Goal: Task Accomplishment & Management: Use online tool/utility

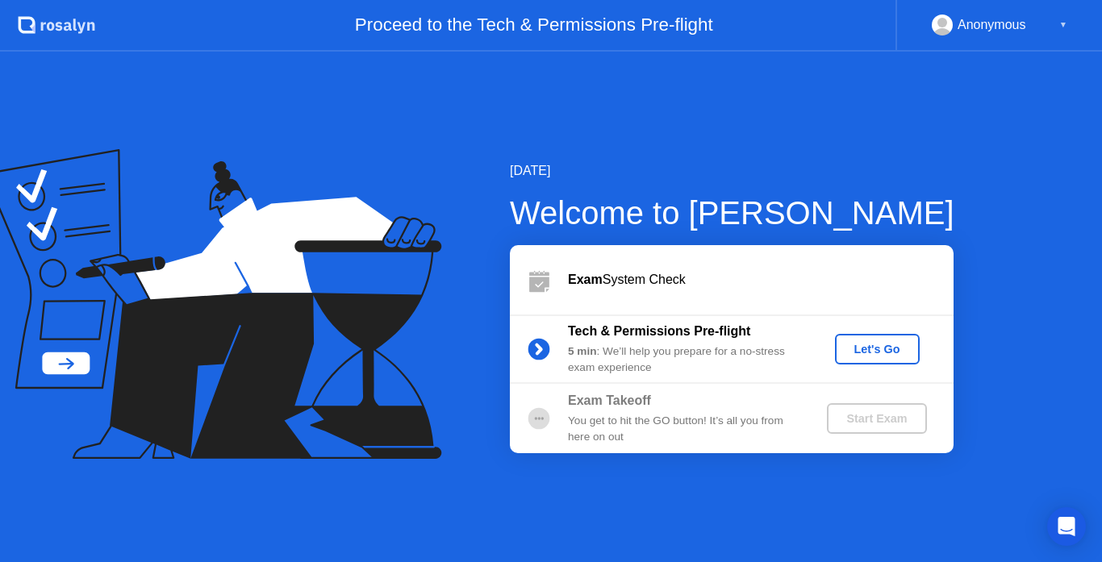
click at [856, 343] on div "Let's Go" at bounding box center [877, 349] width 72 height 13
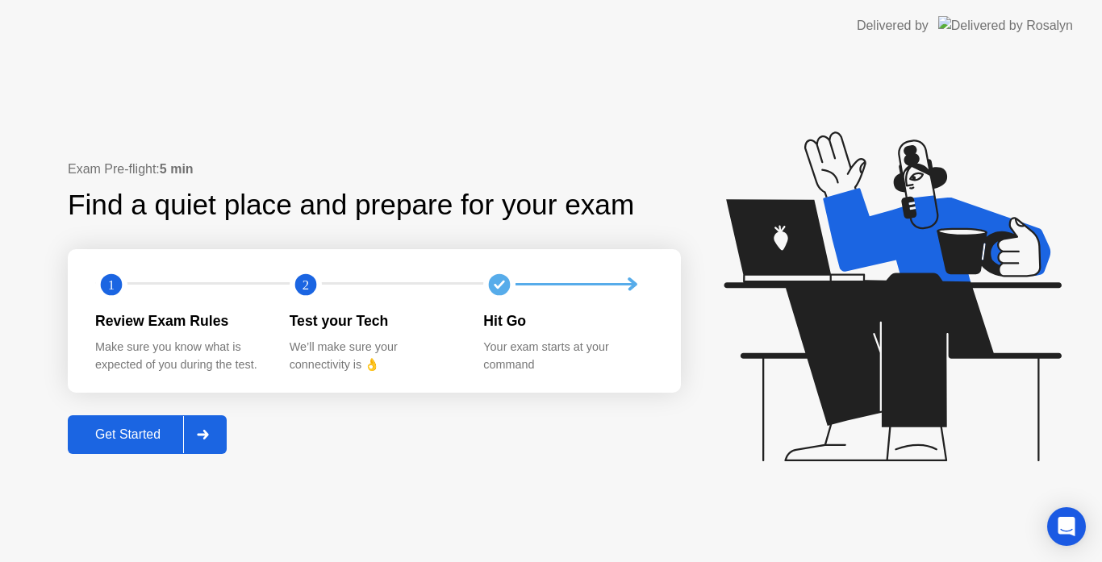
click at [601, 556] on div "Exam Pre-flight: 5 min Find a quiet place and prepare for your exam 1 2 Review …" at bounding box center [551, 307] width 1102 height 511
click at [776, 138] on icon at bounding box center [889, 304] width 416 height 413
click at [103, 423] on button "Get Started" at bounding box center [147, 434] width 159 height 39
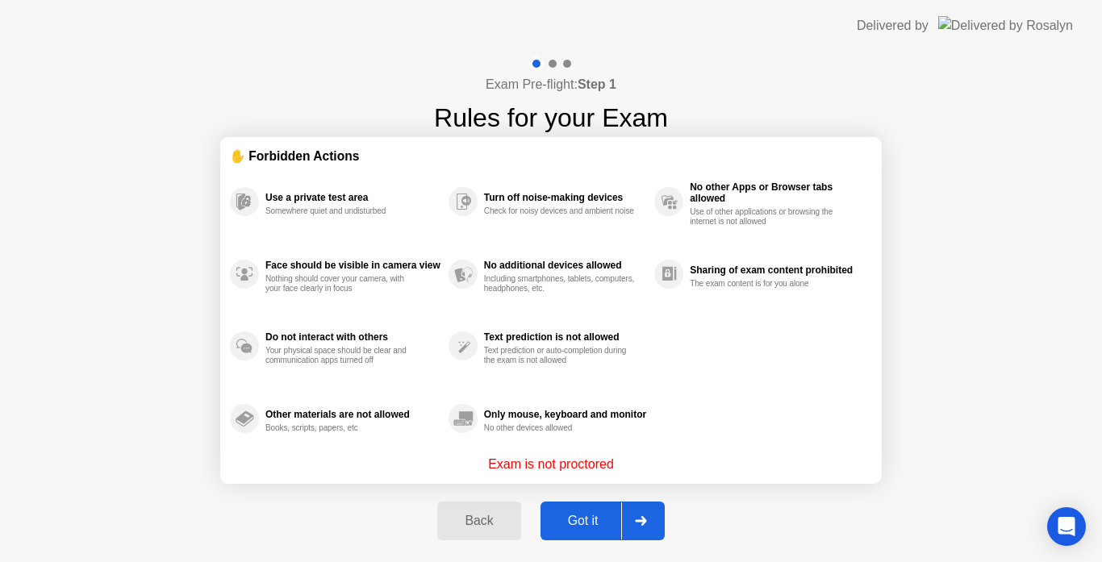
click at [584, 521] on div "Got it" at bounding box center [583, 521] width 76 height 15
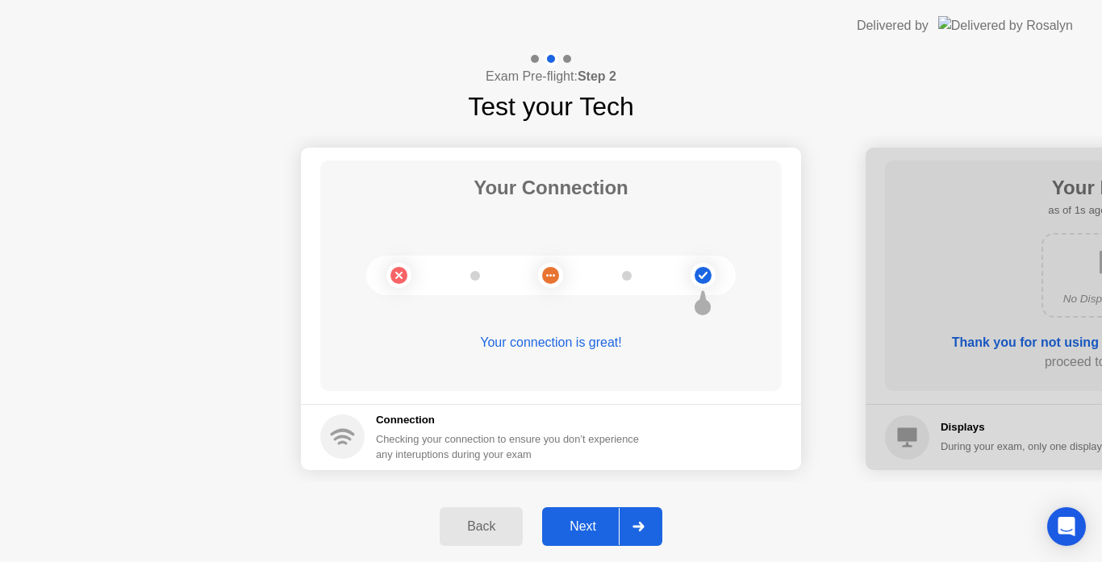
click at [584, 521] on div "Next" at bounding box center [583, 526] width 72 height 15
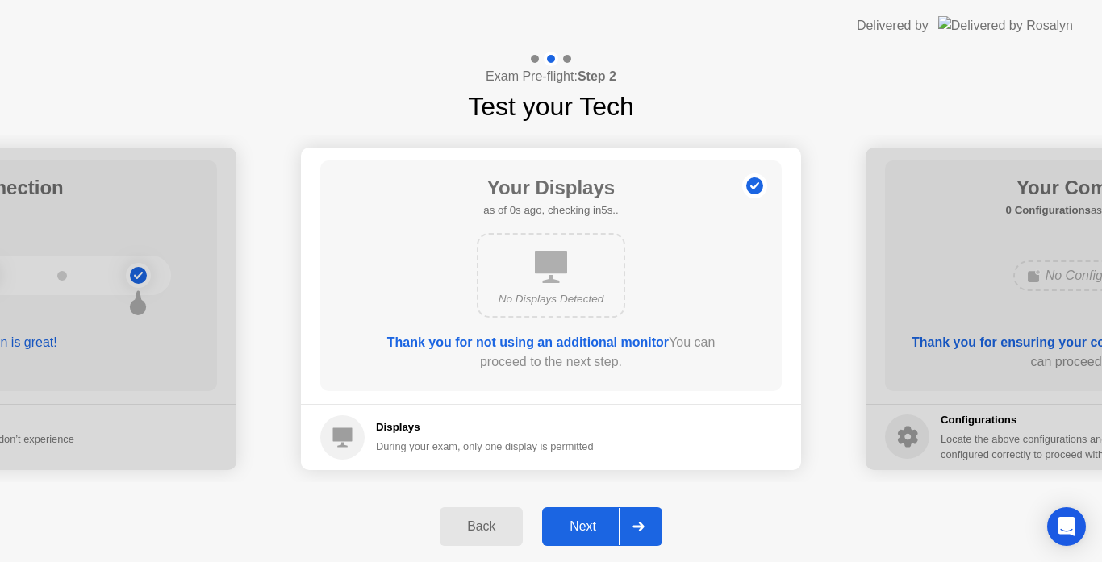
click at [584, 521] on div "Next" at bounding box center [583, 526] width 72 height 15
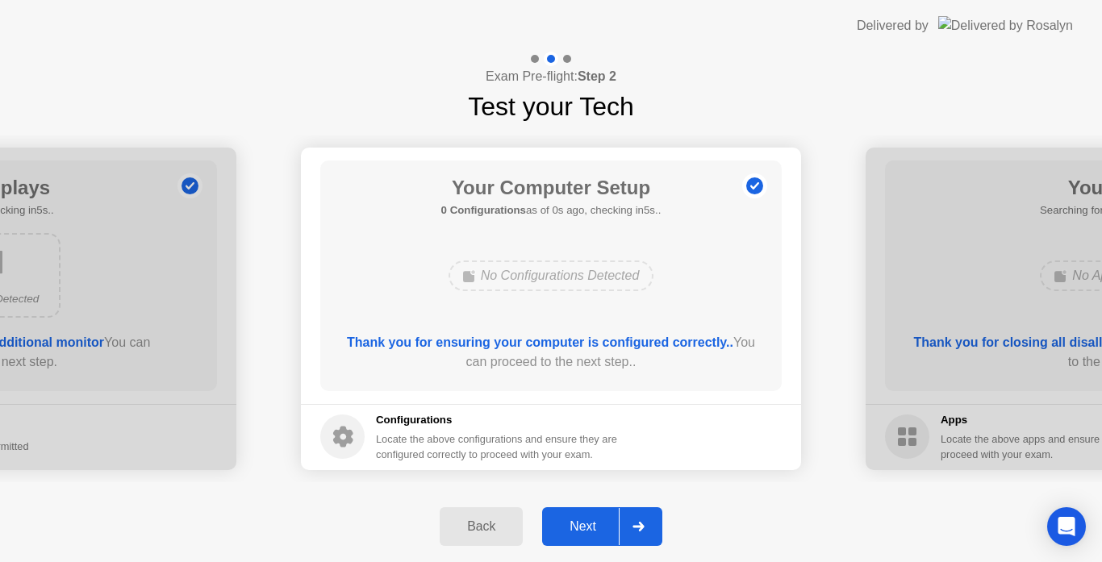
click at [584, 521] on div "Next" at bounding box center [583, 526] width 72 height 15
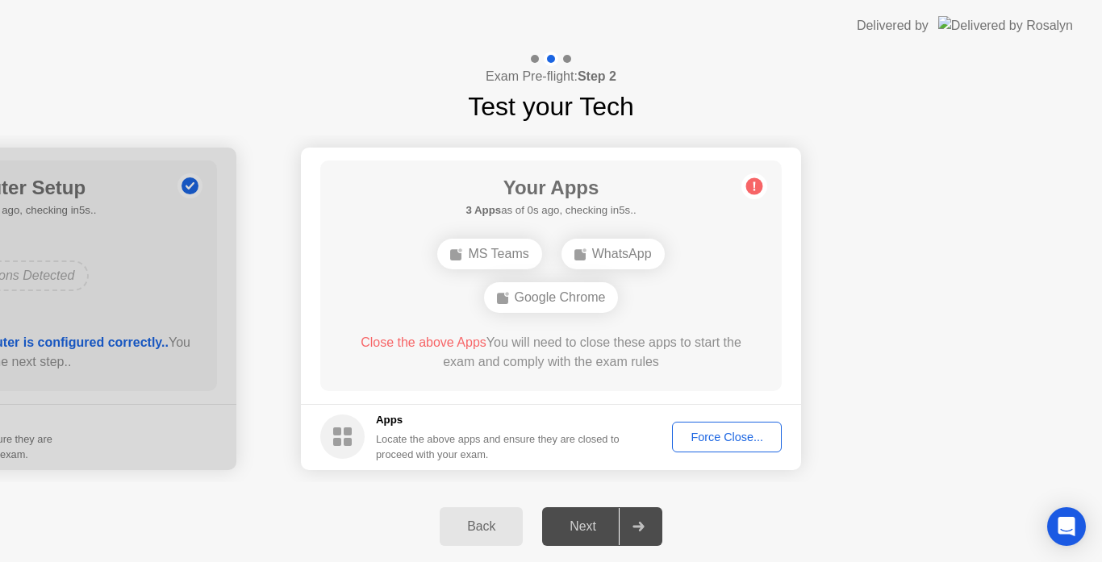
click at [698, 444] on div "Force Close..." at bounding box center [726, 437] width 98 height 13
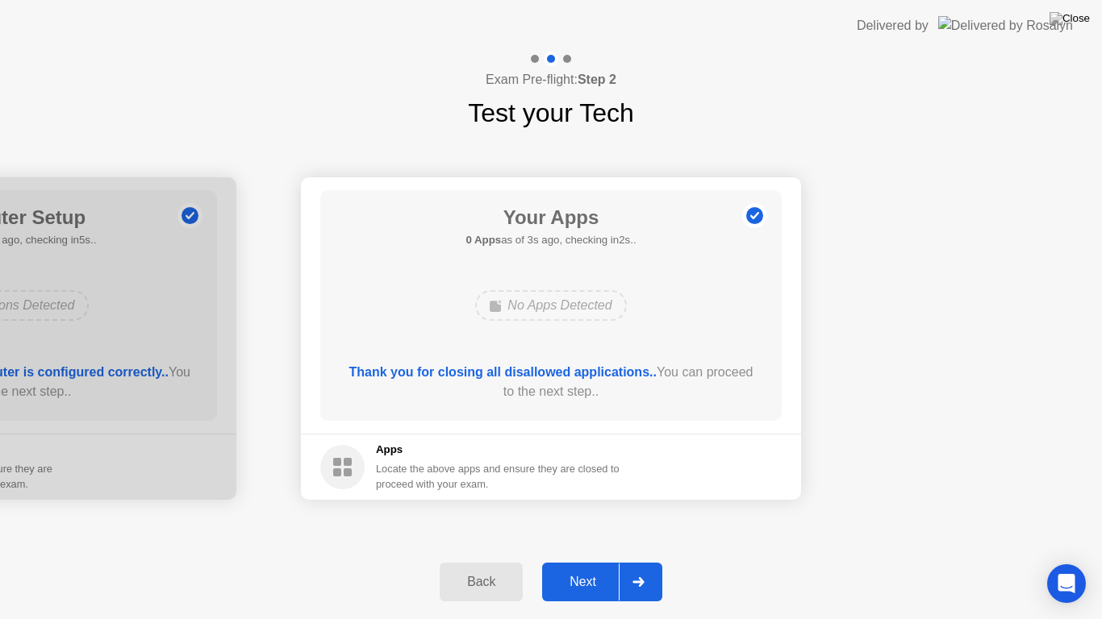
click at [578, 561] on div "Next" at bounding box center [583, 582] width 72 height 15
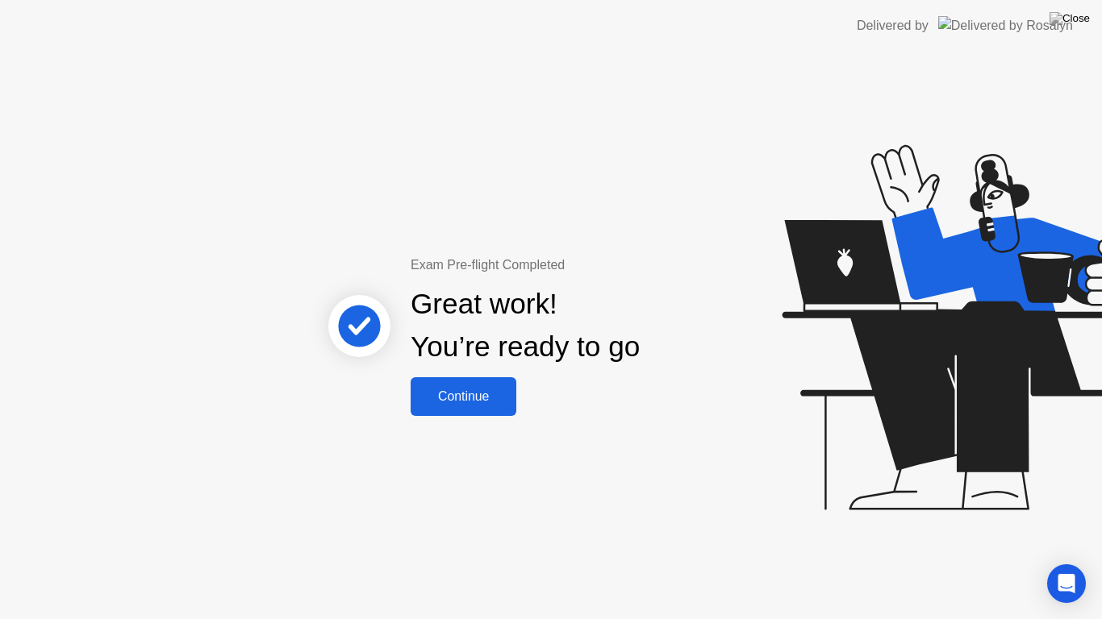
click at [492, 397] on div "Continue" at bounding box center [463, 397] width 96 height 15
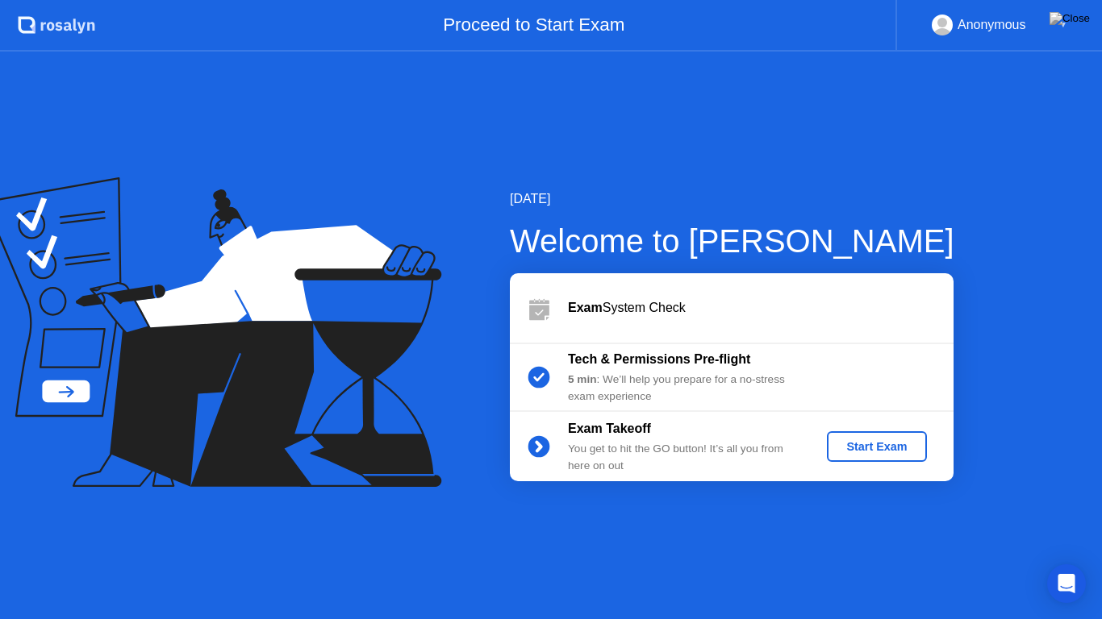
click at [861, 444] on div "Start Exam" at bounding box center [876, 446] width 86 height 13
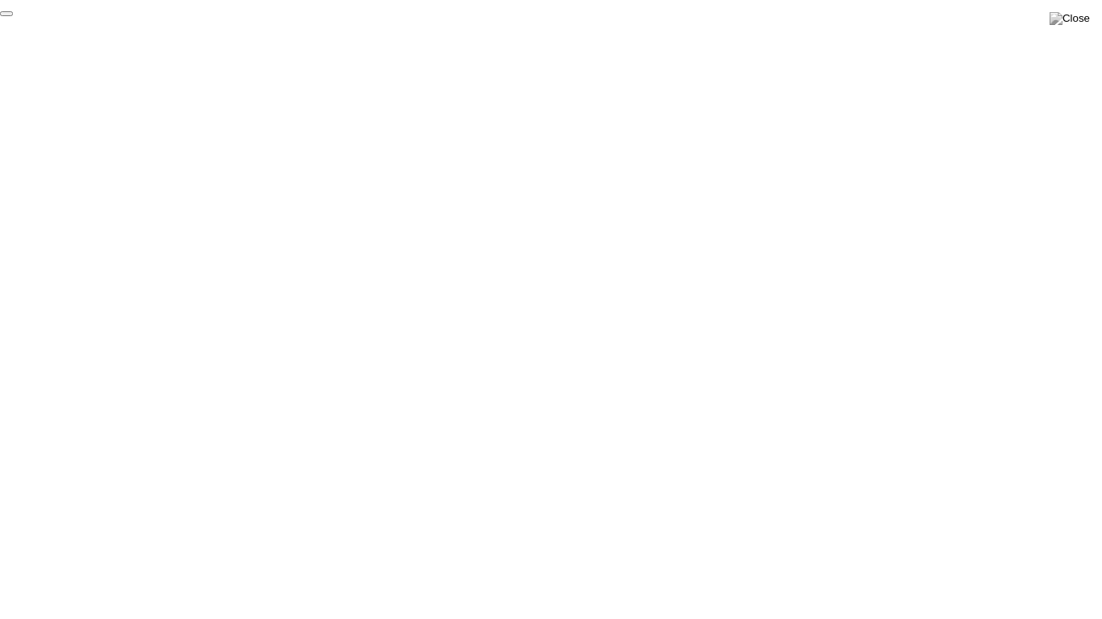
click div "End Proctoring Session"
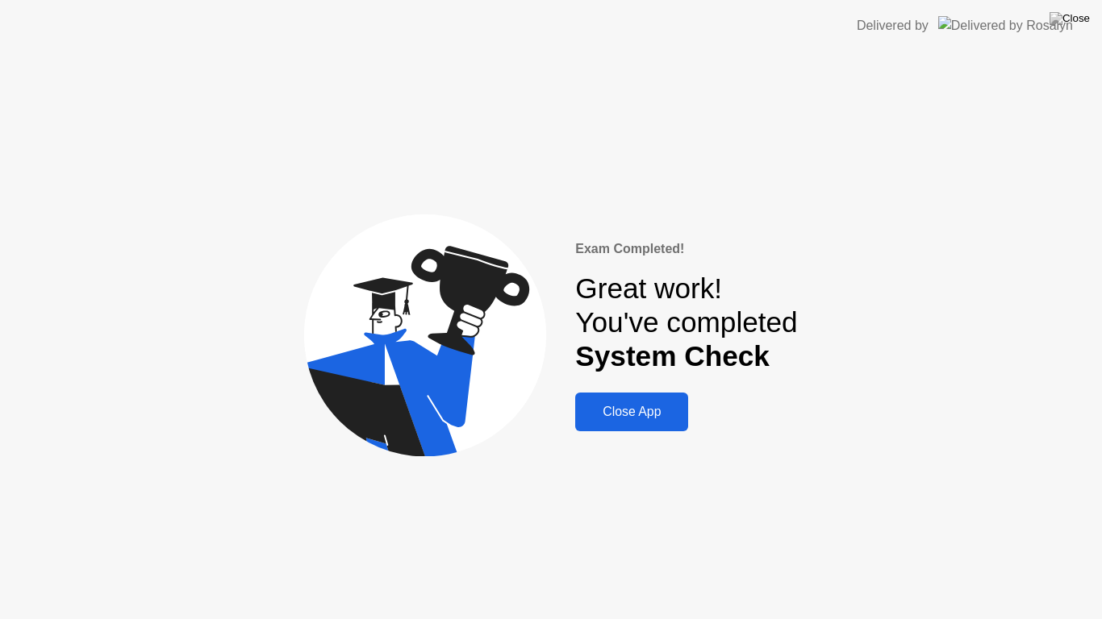
click at [648, 432] on div "Exam Completed! Great work! You've completed System Check Close App" at bounding box center [551, 336] width 1102 height 568
click at [643, 415] on div "Close App" at bounding box center [631, 412] width 103 height 15
